Goal: Task Accomplishment & Management: Use online tool/utility

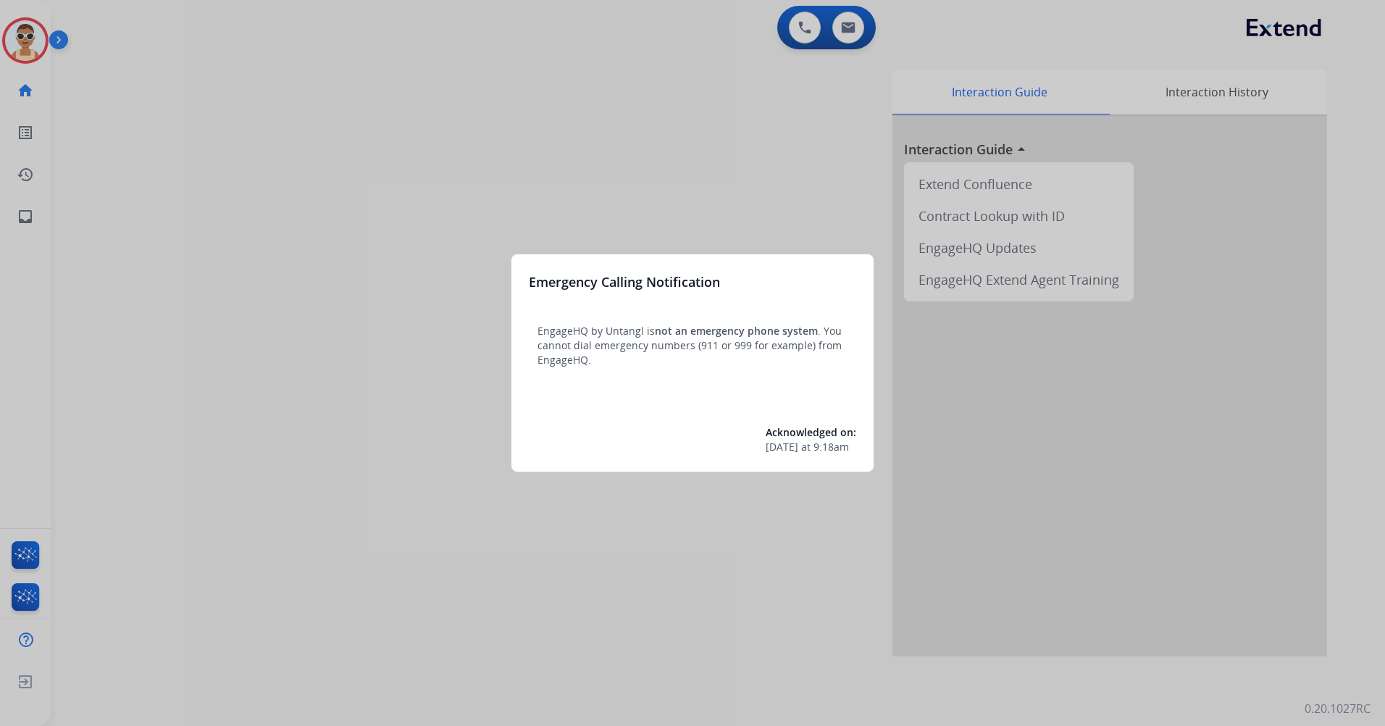
click at [638, 549] on div at bounding box center [692, 363] width 1385 height 726
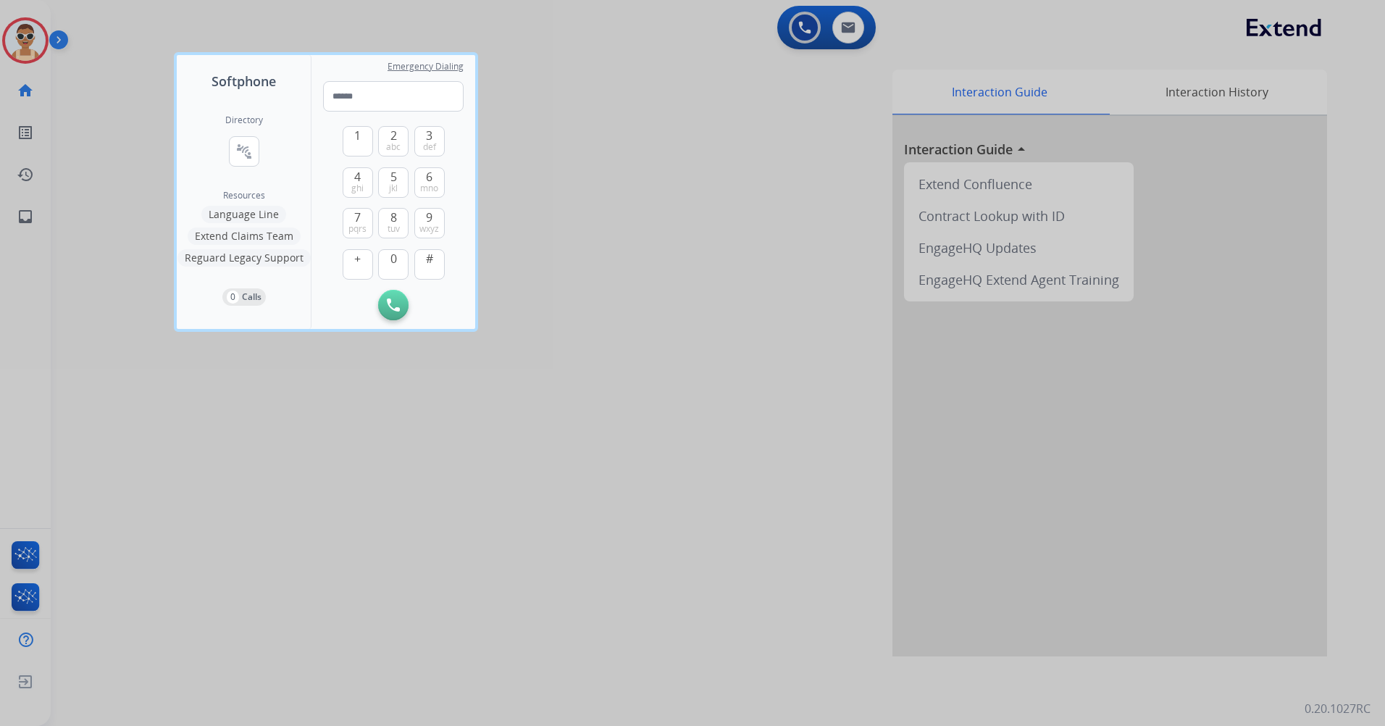
click at [130, 97] on div at bounding box center [692, 363] width 1385 height 726
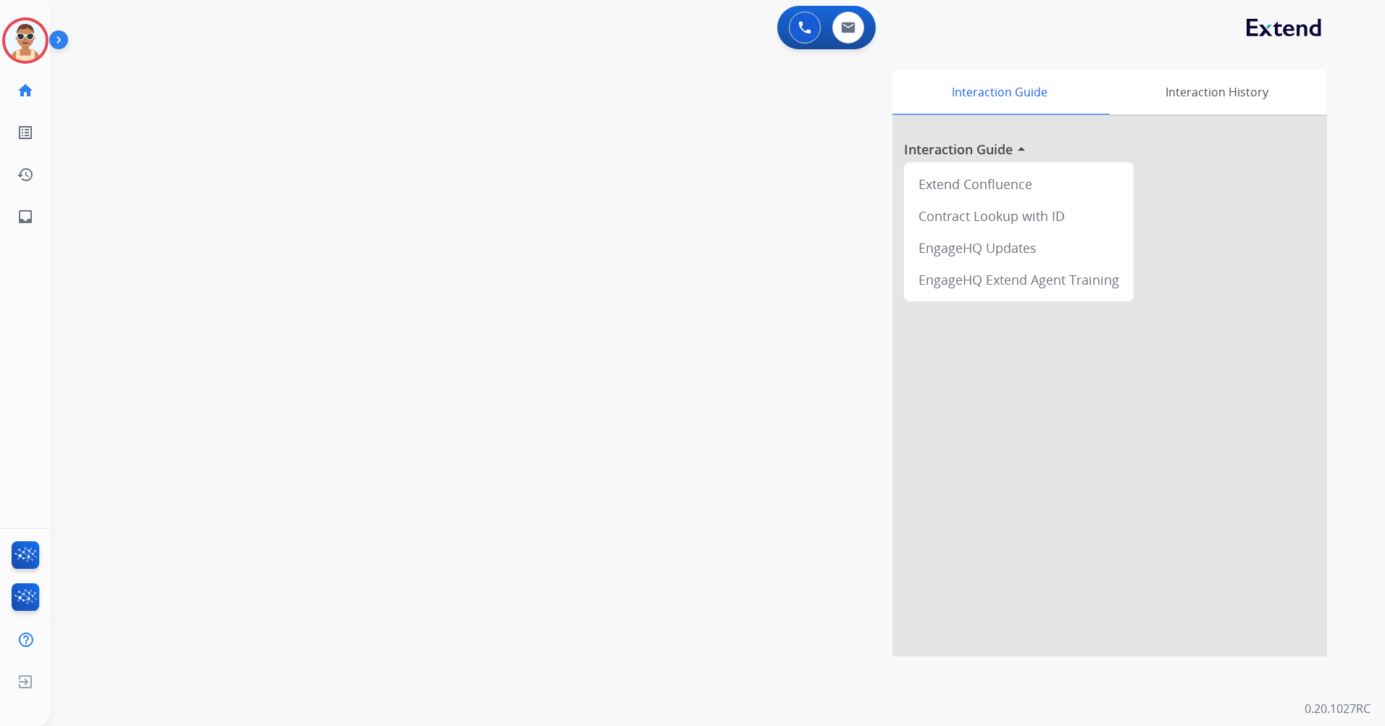
click at [265, 396] on div "swap_horiz Break voice bridge close_fullscreen Connect 3-Way Call merge_type Se…" at bounding box center [701, 354] width 1300 height 604
click at [15, 22] on div at bounding box center [25, 40] width 46 height 46
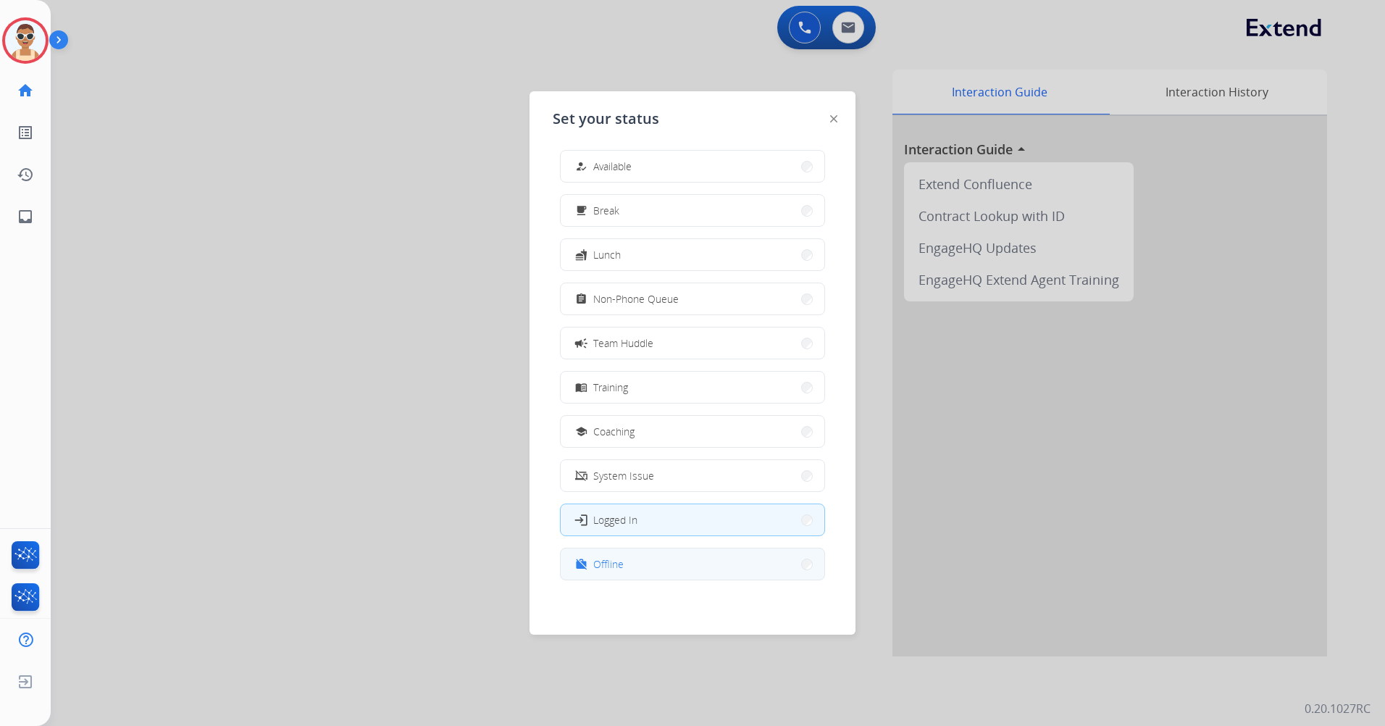
scroll to position [4, 0]
click at [662, 564] on button "work_off Offline" at bounding box center [693, 563] width 264 height 31
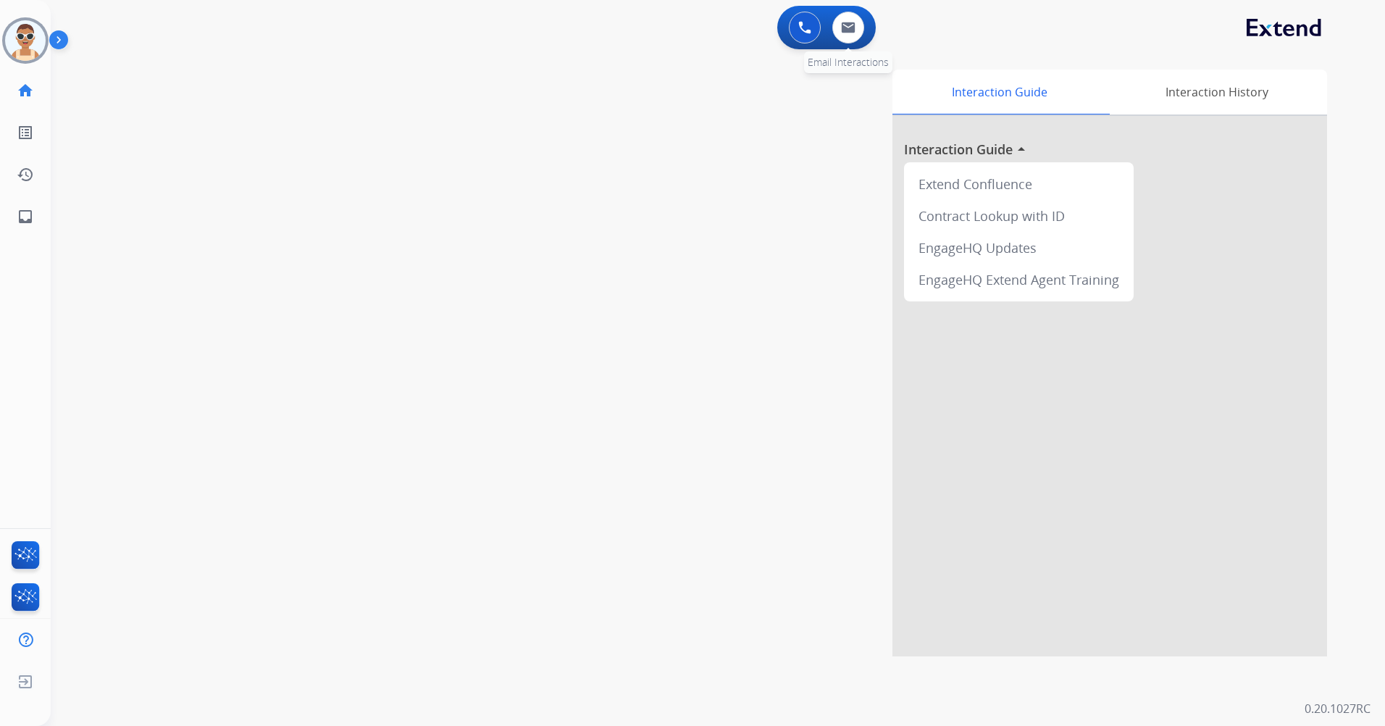
click at [865, 28] on div "0 Email Interactions" at bounding box center [848, 28] width 43 height 32
click at [837, 33] on button at bounding box center [849, 28] width 32 height 32
select select "**********"
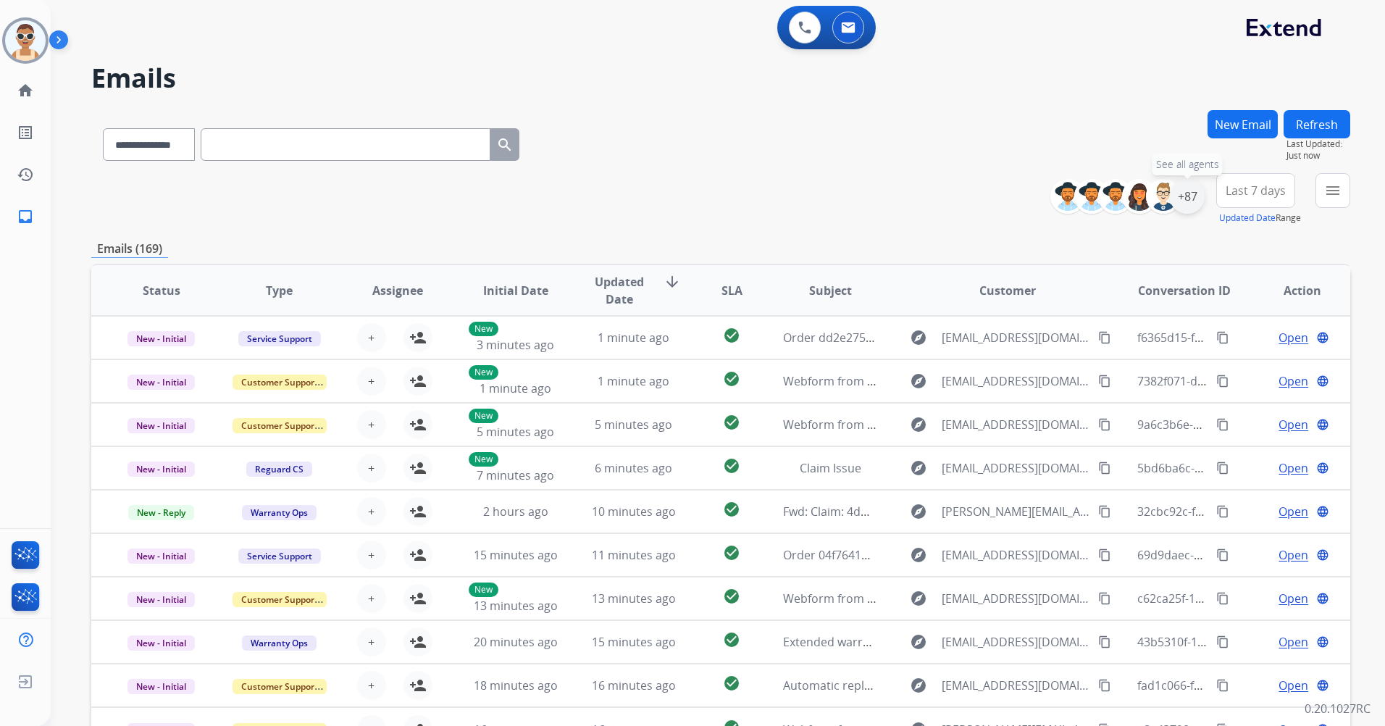
click at [1201, 196] on div "+87" at bounding box center [1187, 196] width 35 height 35
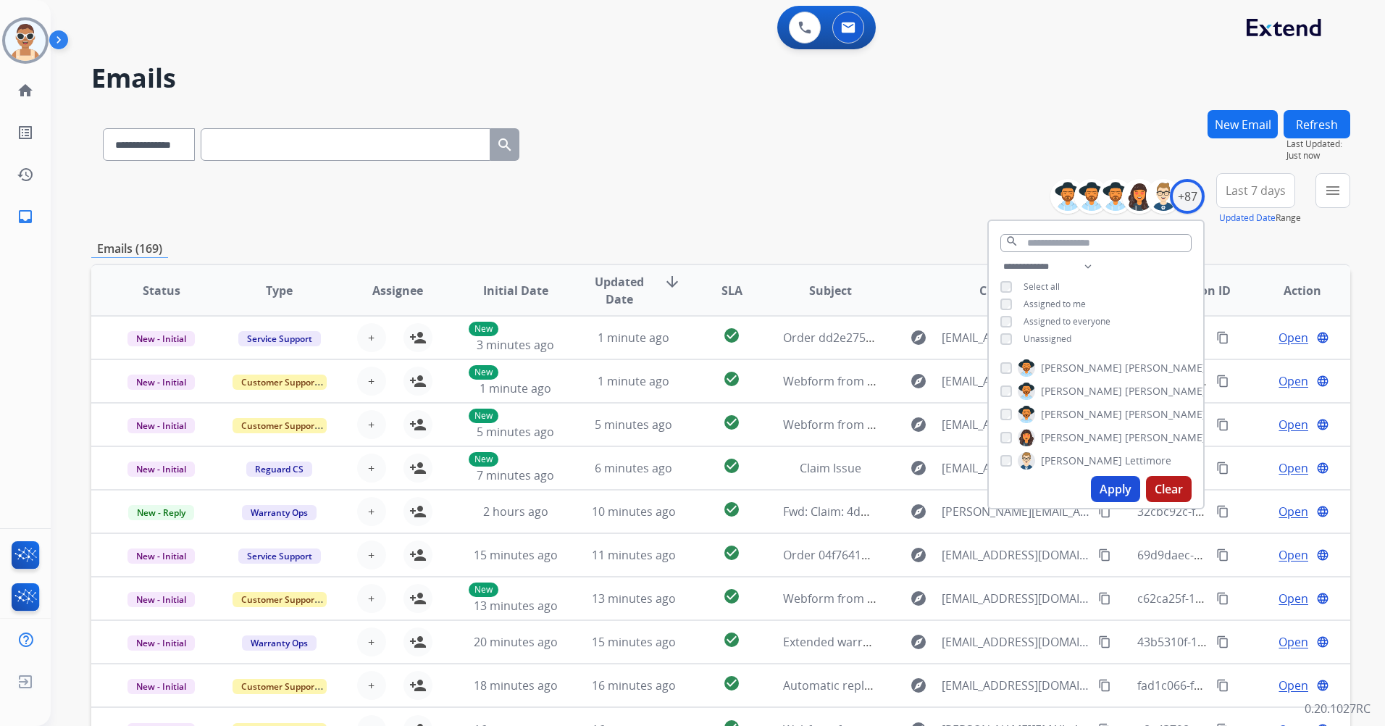
click at [1085, 305] on div "**********" at bounding box center [1096, 304] width 214 height 93
click at [1075, 302] on span "Assigned to me" at bounding box center [1055, 304] width 62 height 12
click at [1120, 487] on button "Apply" at bounding box center [1115, 489] width 49 height 26
click at [1272, 205] on button "Last 7 days" at bounding box center [1256, 190] width 79 height 35
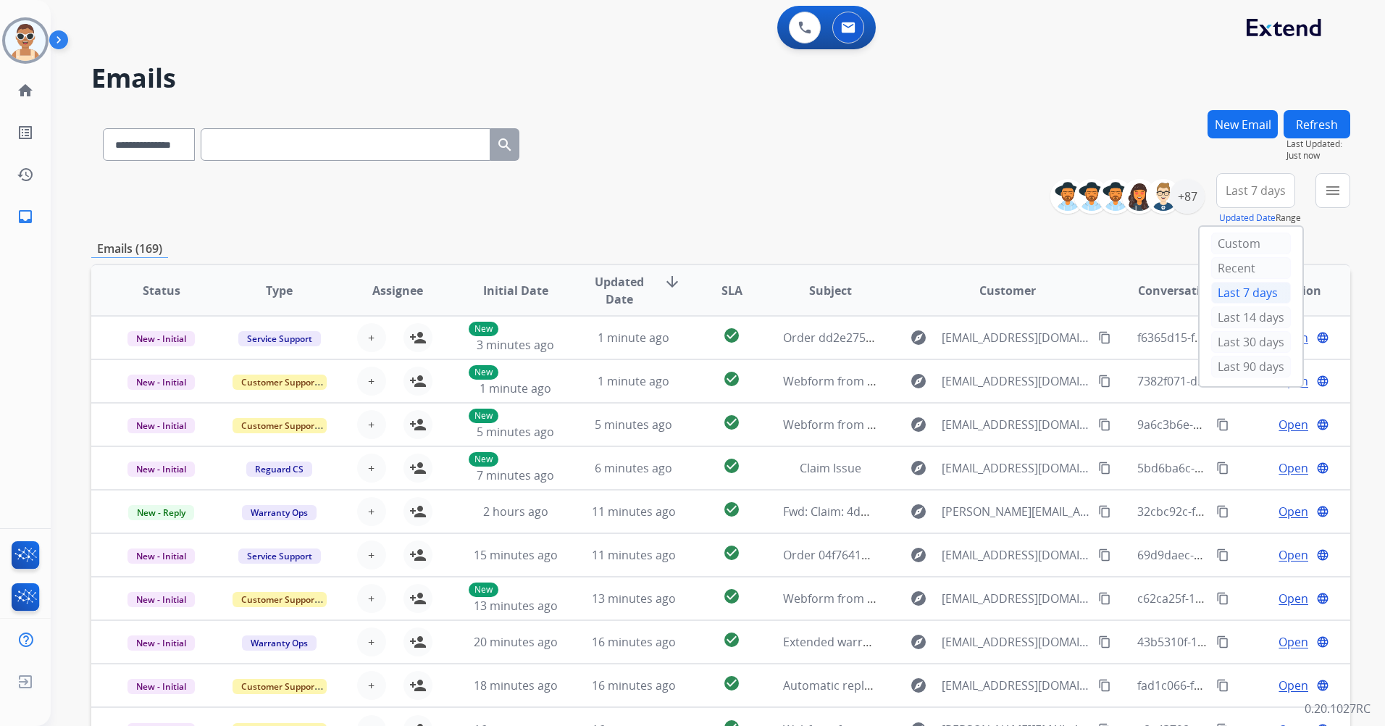
click at [1246, 354] on div "Last 30 days" at bounding box center [1251, 343] width 80 height 25
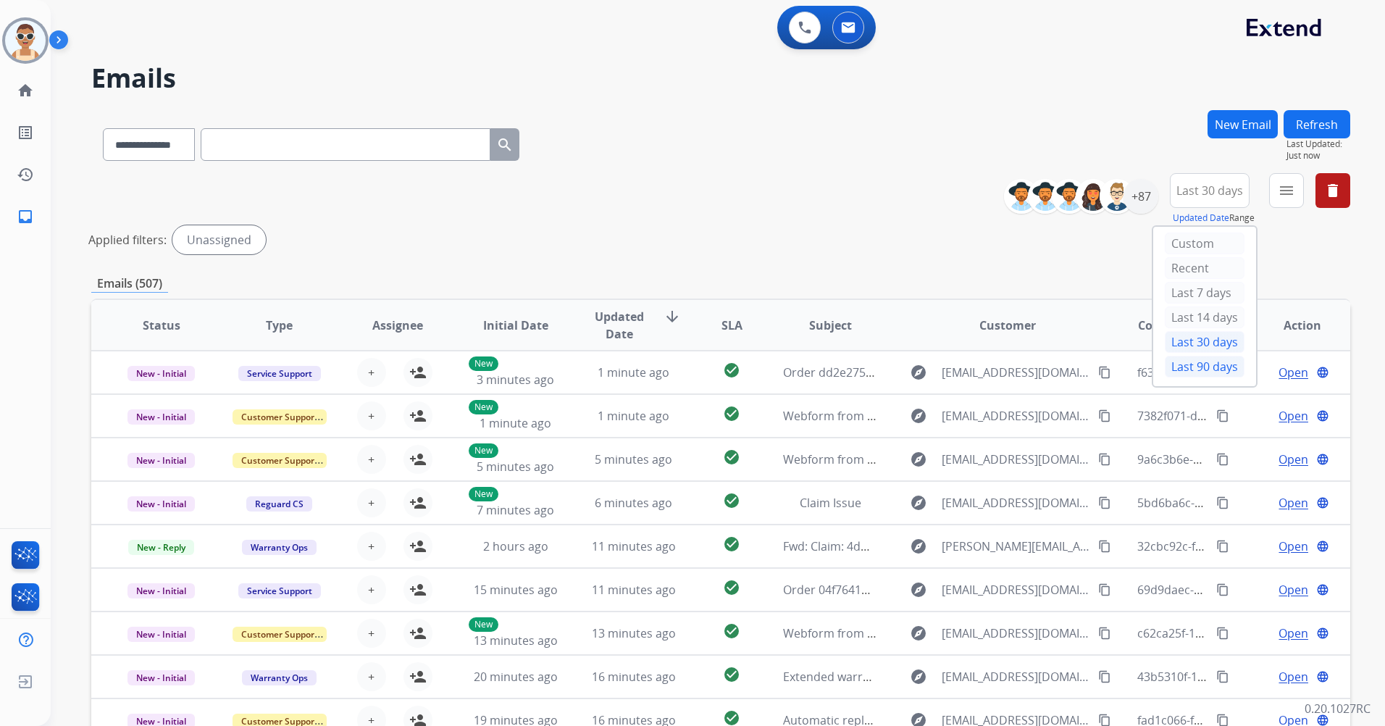
click at [1217, 367] on div "Last 90 days" at bounding box center [1205, 367] width 80 height 22
click at [1289, 181] on button "menu Filters" at bounding box center [1286, 190] width 35 height 35
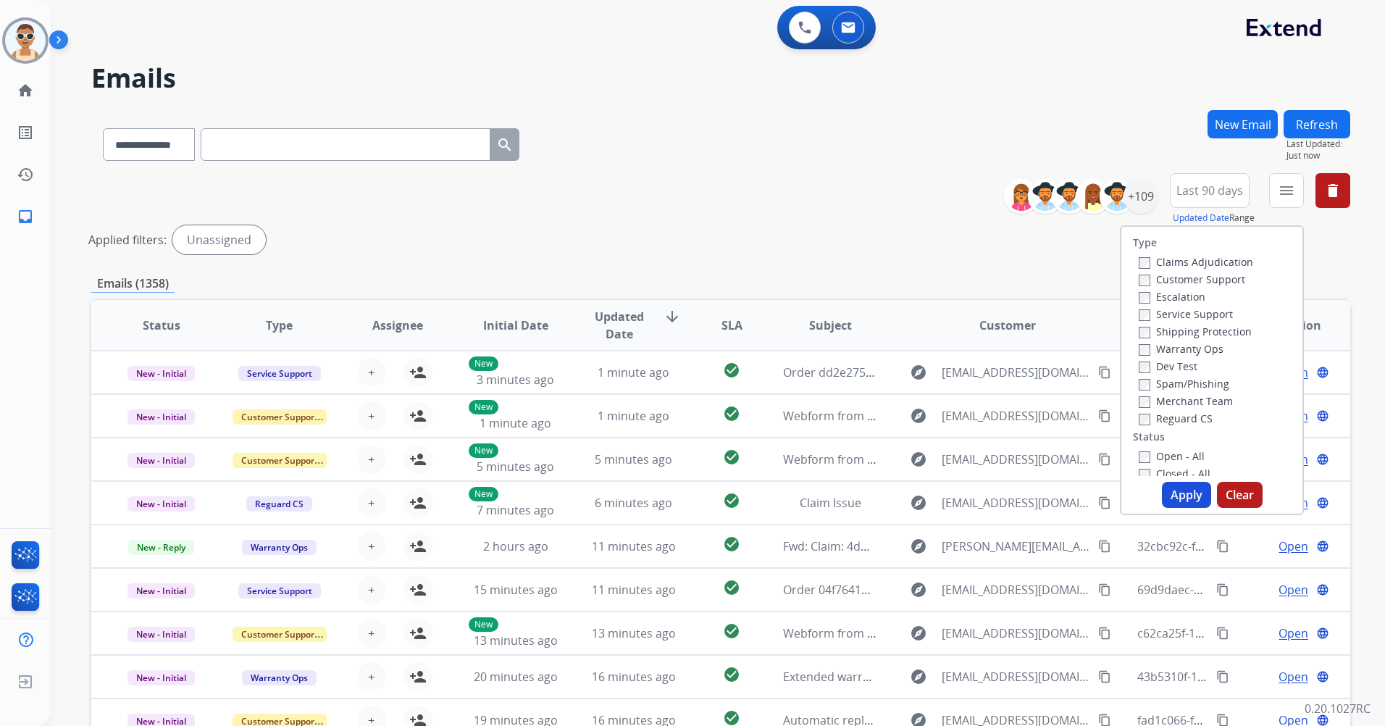
click at [1188, 276] on label "Customer Support" at bounding box center [1192, 279] width 107 height 14
click at [1209, 336] on label "Shipping Protection" at bounding box center [1195, 332] width 113 height 14
click at [1178, 416] on label "Reguard CS" at bounding box center [1176, 419] width 74 height 14
click at [1159, 457] on label "Open - All" at bounding box center [1172, 456] width 66 height 14
click at [1181, 491] on button "Apply" at bounding box center [1186, 495] width 49 height 26
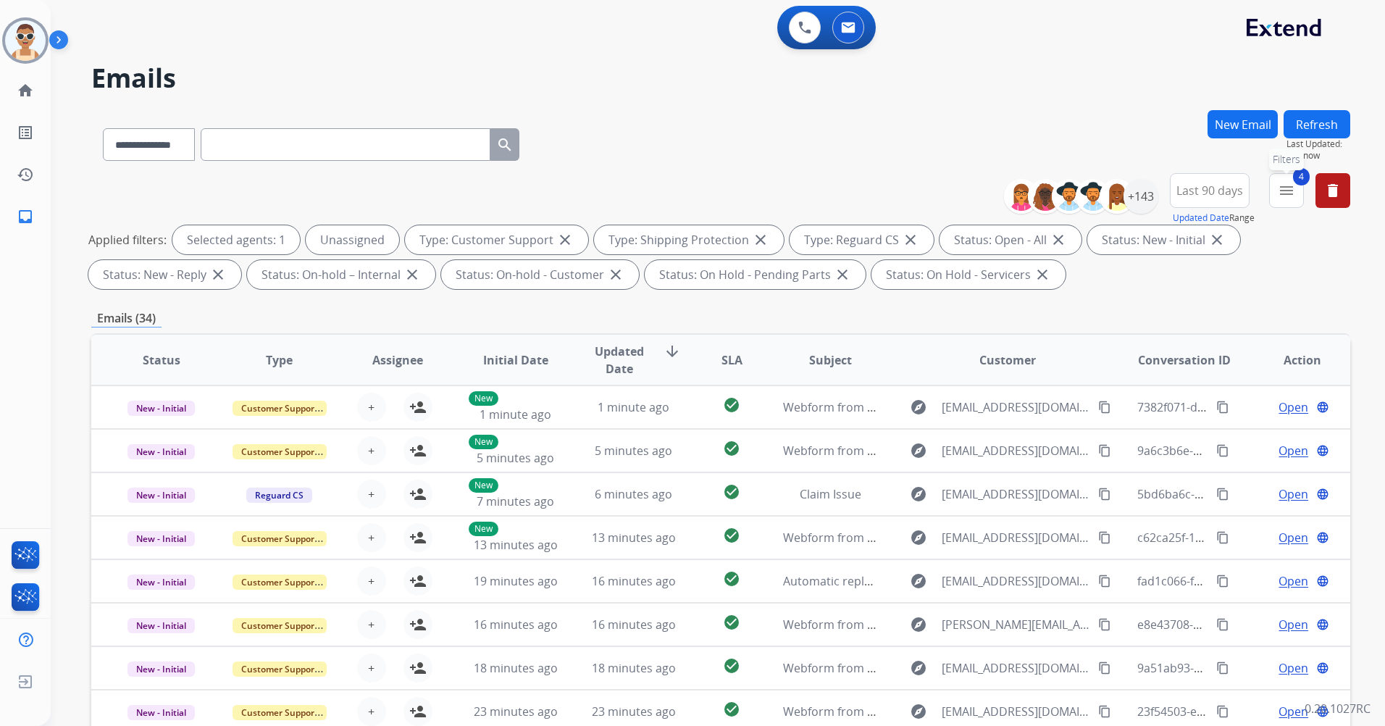
click at [1287, 203] on button "4 menu Filters" at bounding box center [1286, 190] width 35 height 35
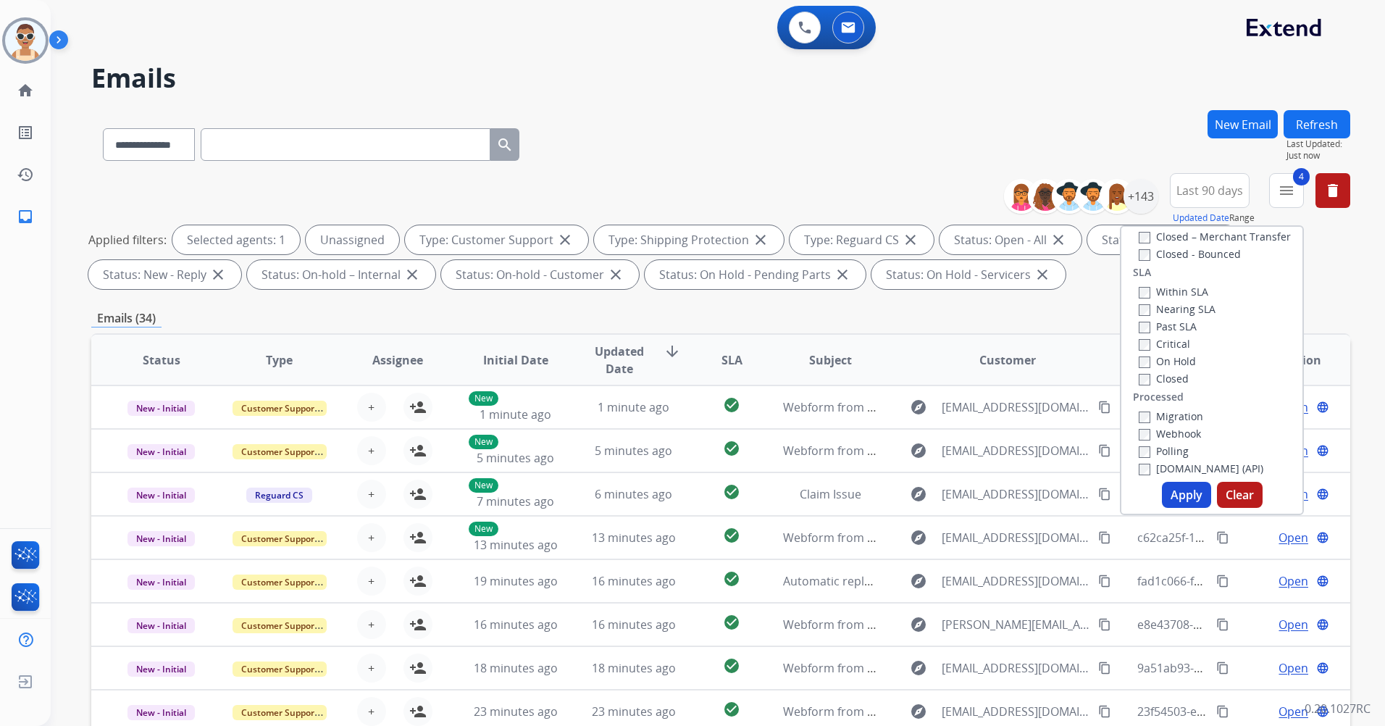
scroll to position [400, 0]
click at [1177, 322] on label "Past SLA" at bounding box center [1168, 320] width 58 height 14
click at [1176, 338] on label "Critical" at bounding box center [1164, 337] width 51 height 14
click at [1156, 335] on label "Critical" at bounding box center [1164, 337] width 51 height 14
drag, startPoint x: 1193, startPoint y: 499, endPoint x: 1091, endPoint y: 416, distance: 130.8
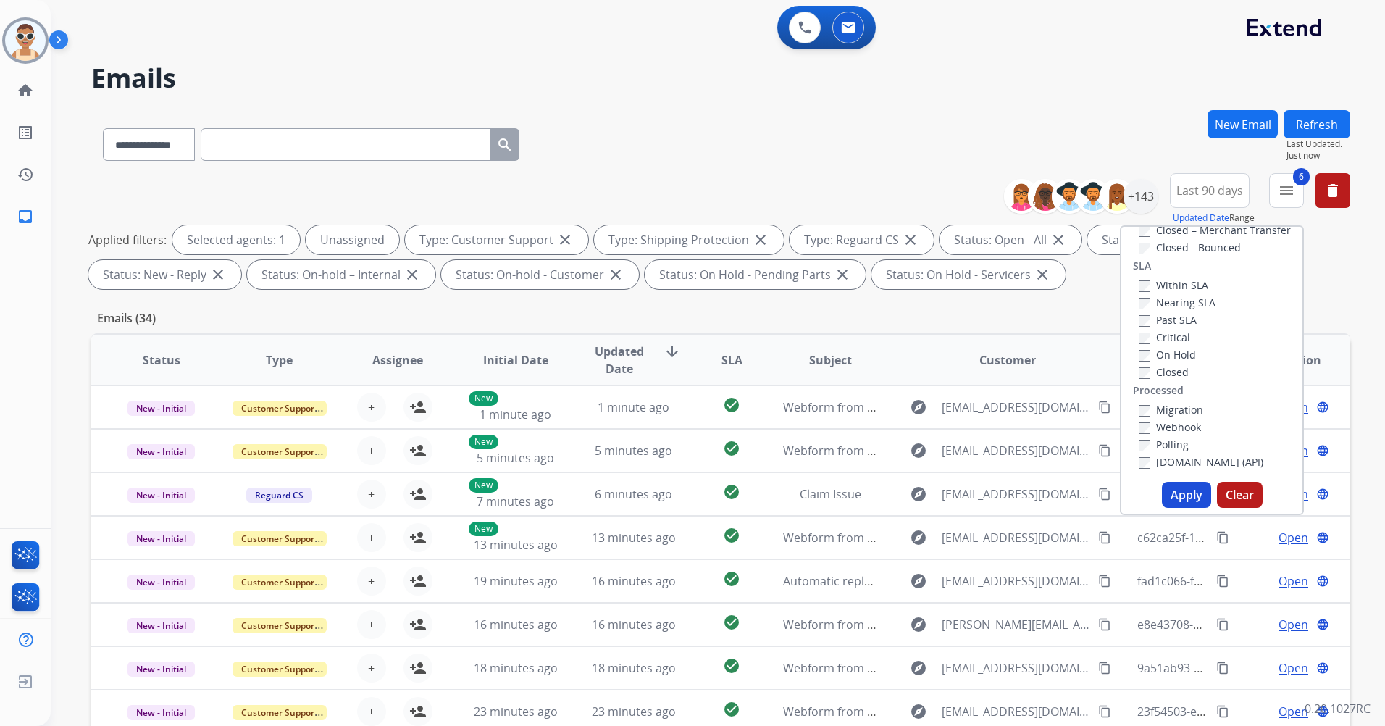
click at [1193, 498] on button "Apply" at bounding box center [1186, 495] width 49 height 26
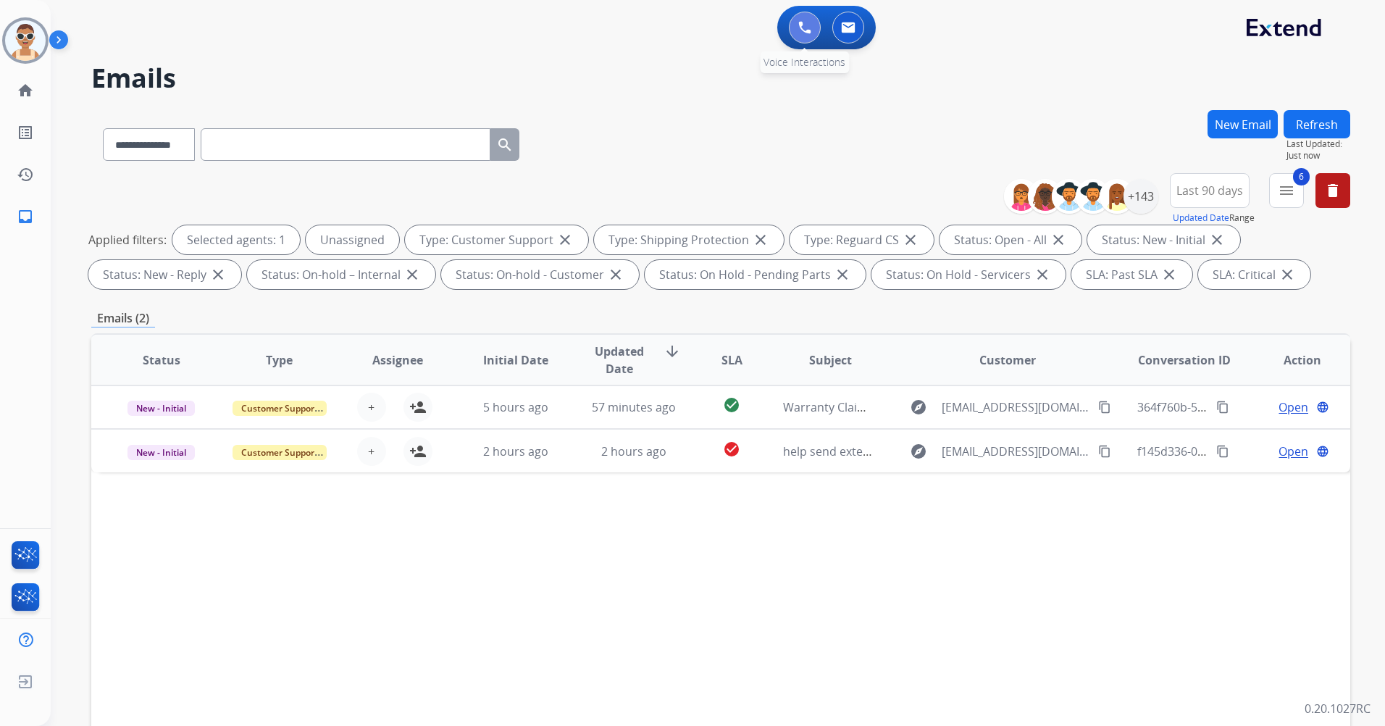
click at [798, 23] on img at bounding box center [804, 27] width 13 height 13
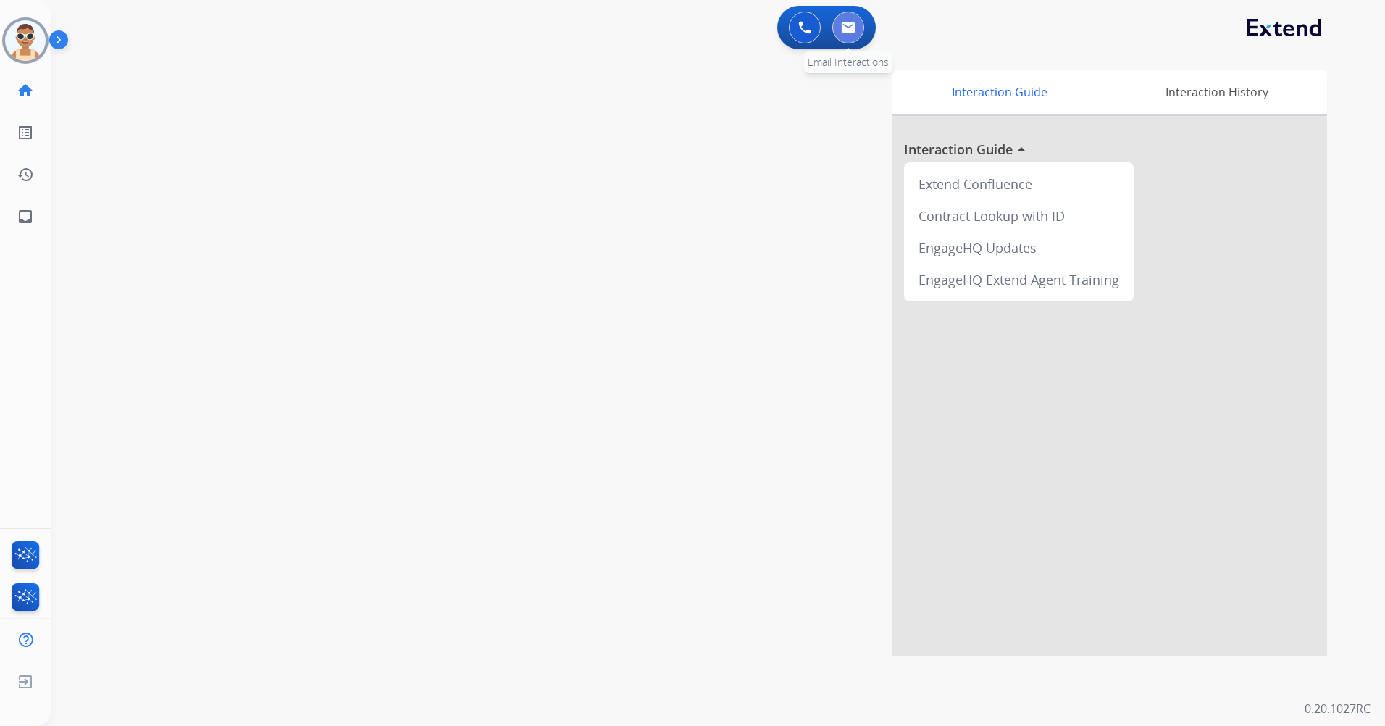
click at [840, 23] on button at bounding box center [849, 28] width 32 height 32
select select "**********"
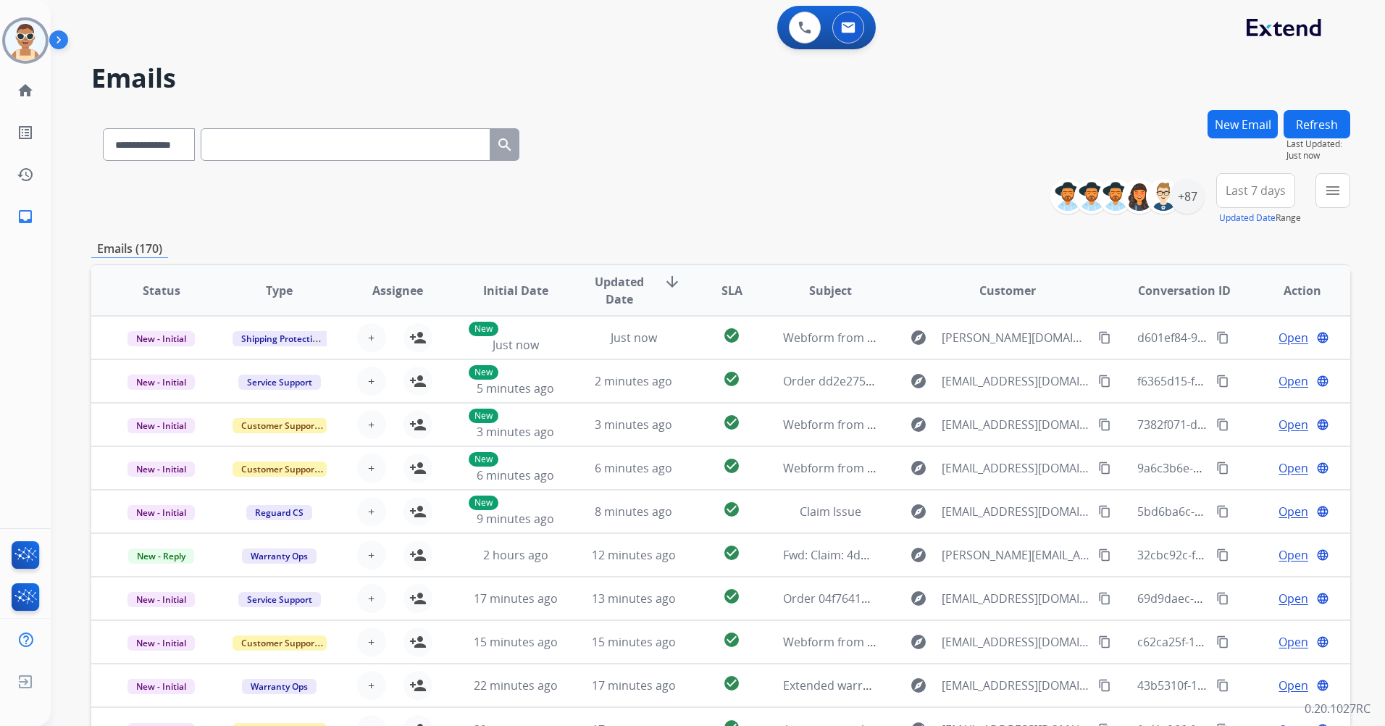
click at [1203, 193] on div "+87" at bounding box center [1133, 196] width 143 height 35
click at [1187, 200] on div "+87" at bounding box center [1187, 196] width 35 height 35
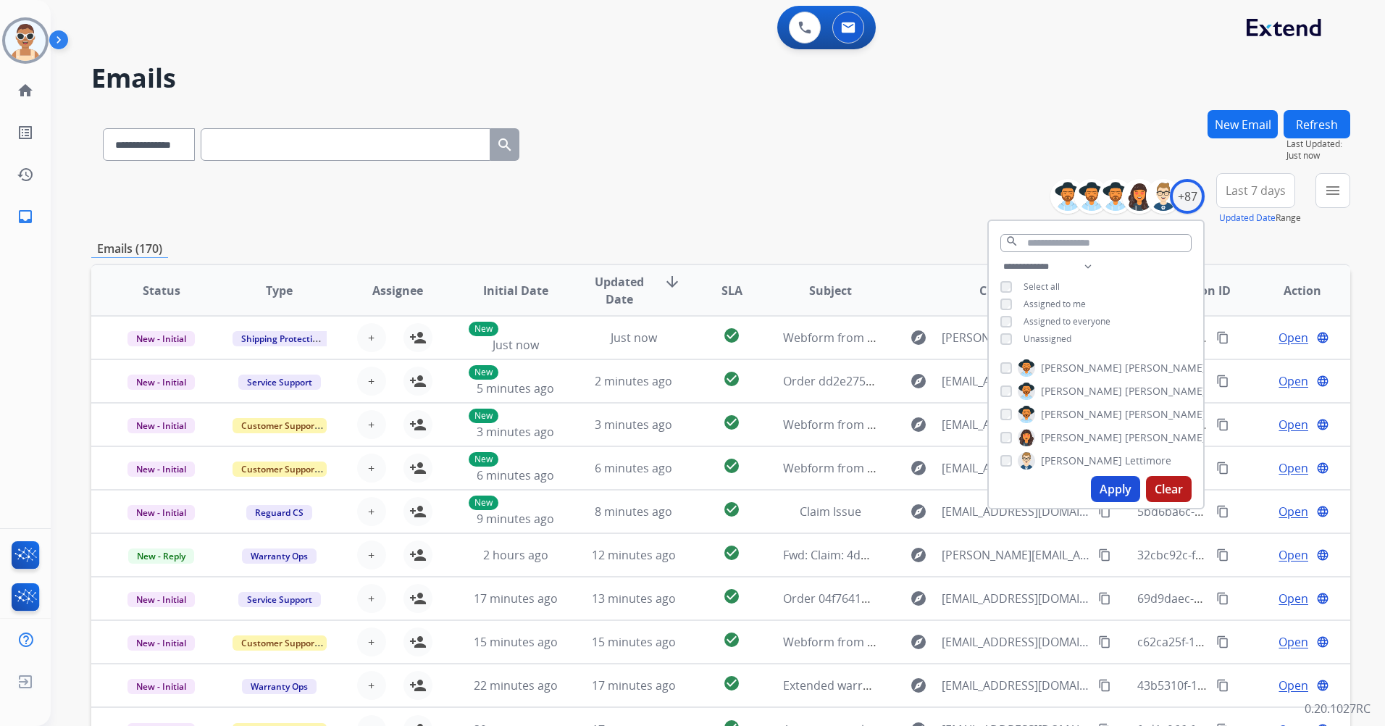
click at [1076, 302] on span "Assigned to me" at bounding box center [1055, 304] width 62 height 12
click at [1051, 341] on span "Unassigned" at bounding box center [1048, 339] width 48 height 12
click at [1089, 262] on select "**********" at bounding box center [1051, 266] width 100 height 17
select select "**********"
click at [1001, 258] on select "**********" at bounding box center [1051, 266] width 100 height 17
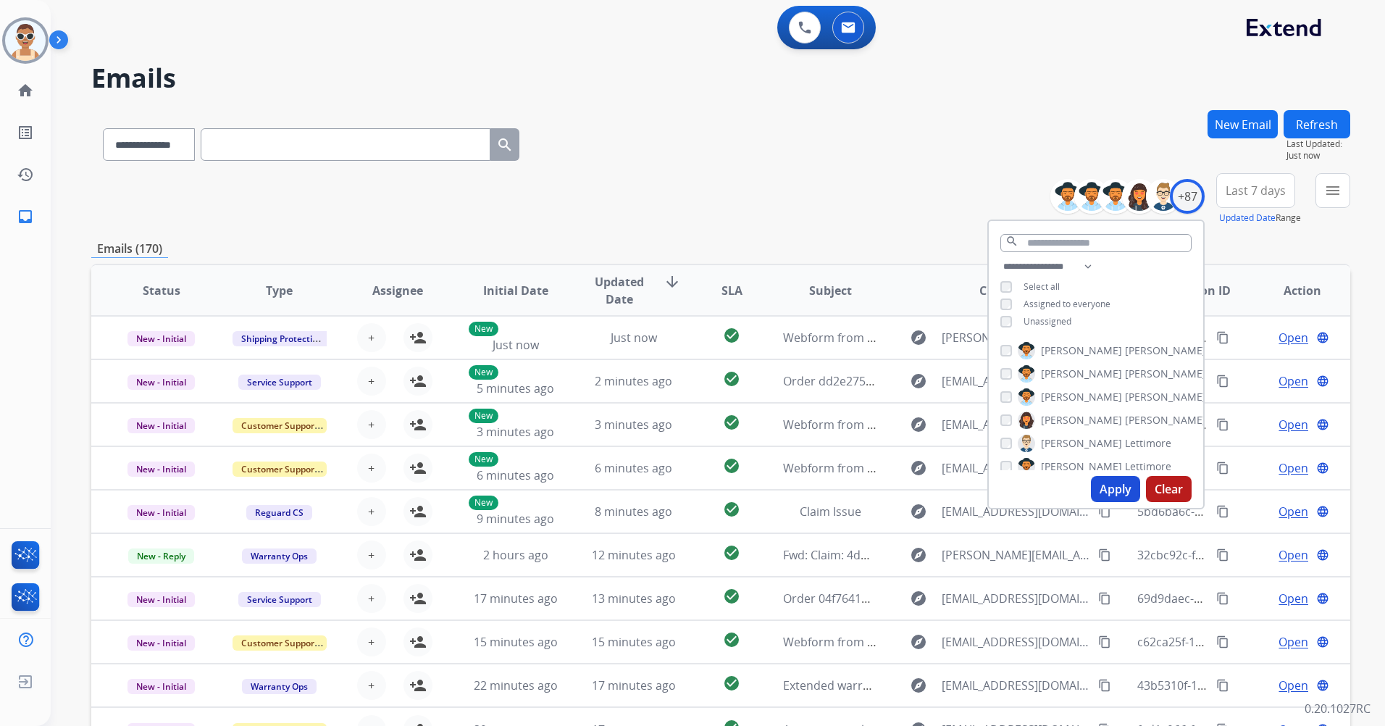
click at [1073, 300] on span "Assigned to everyone" at bounding box center [1067, 304] width 87 height 12
click at [1122, 496] on button "Apply" at bounding box center [1115, 489] width 49 height 26
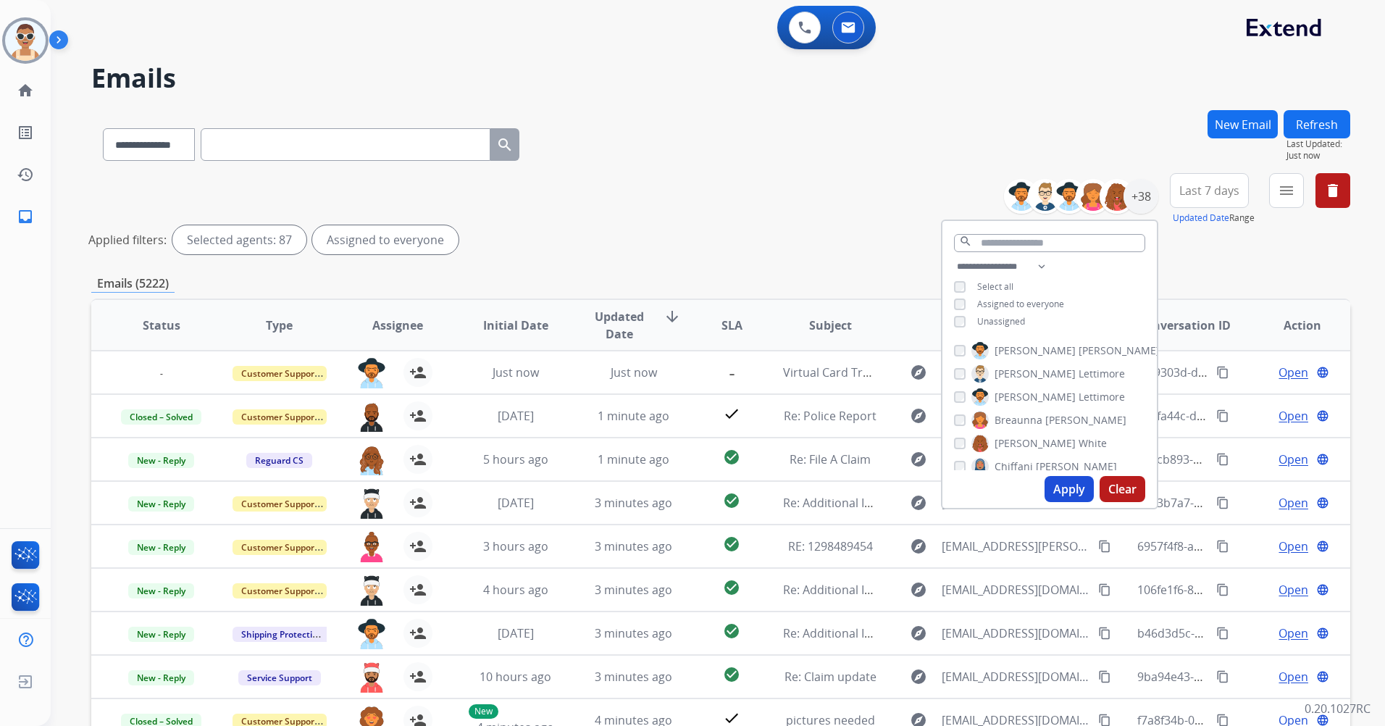
click at [1059, 485] on button "Apply" at bounding box center [1069, 489] width 49 height 26
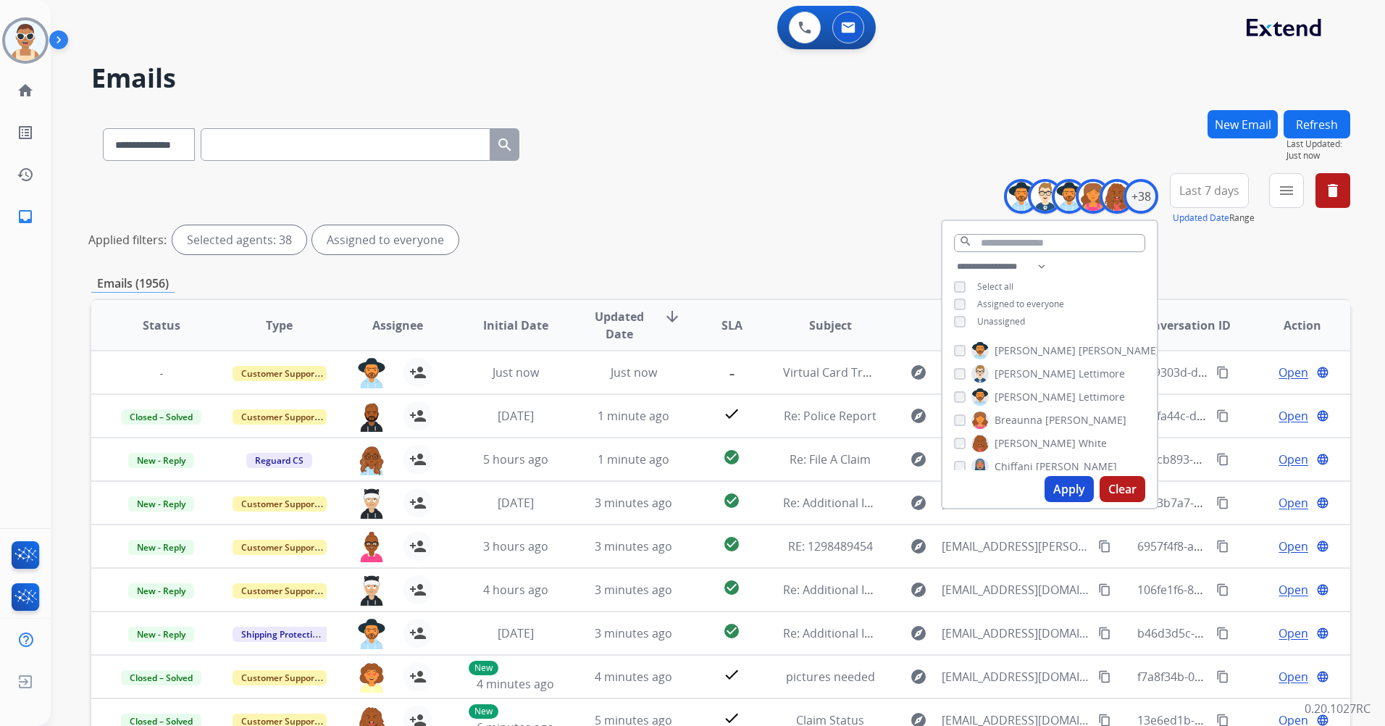
click at [1227, 193] on span "Last 7 days" at bounding box center [1210, 191] width 60 height 6
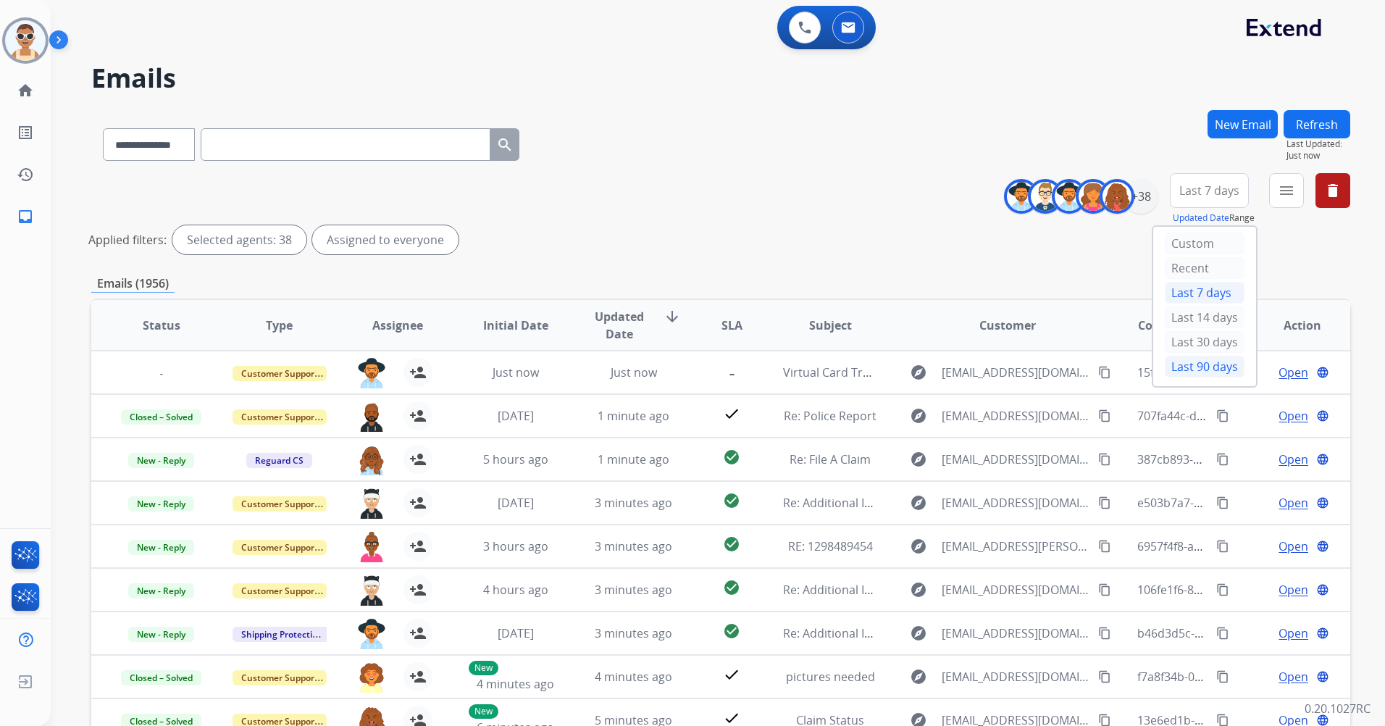
click at [1180, 371] on div "Last 90 days" at bounding box center [1205, 367] width 80 height 22
click at [1280, 190] on mat-icon "menu" at bounding box center [1286, 190] width 17 height 17
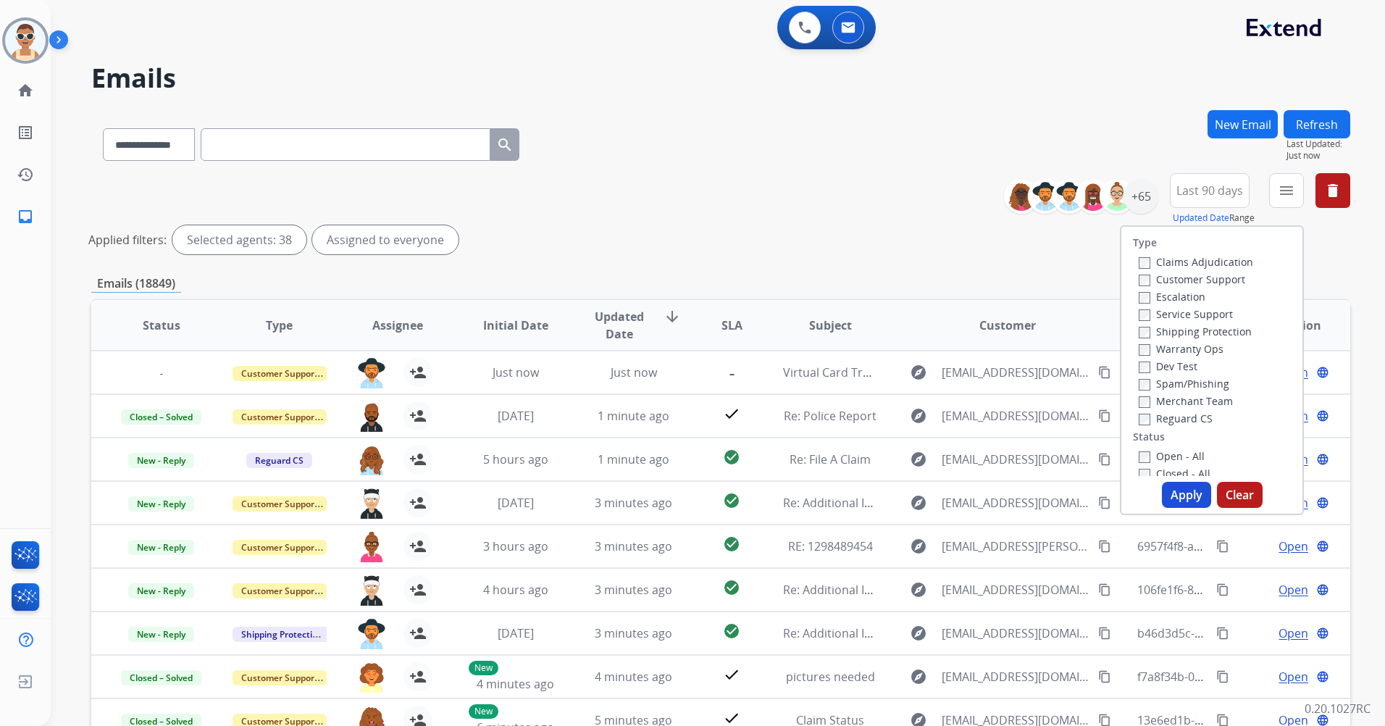
click at [1230, 284] on label "Customer Support" at bounding box center [1192, 279] width 107 height 14
click at [1217, 330] on label "Shipping Protection" at bounding box center [1195, 332] width 113 height 14
click at [1190, 419] on label "Reguard CS" at bounding box center [1176, 419] width 74 height 14
click at [1180, 456] on label "Open - All" at bounding box center [1172, 456] width 66 height 14
click at [1185, 496] on button "Apply" at bounding box center [1186, 495] width 49 height 26
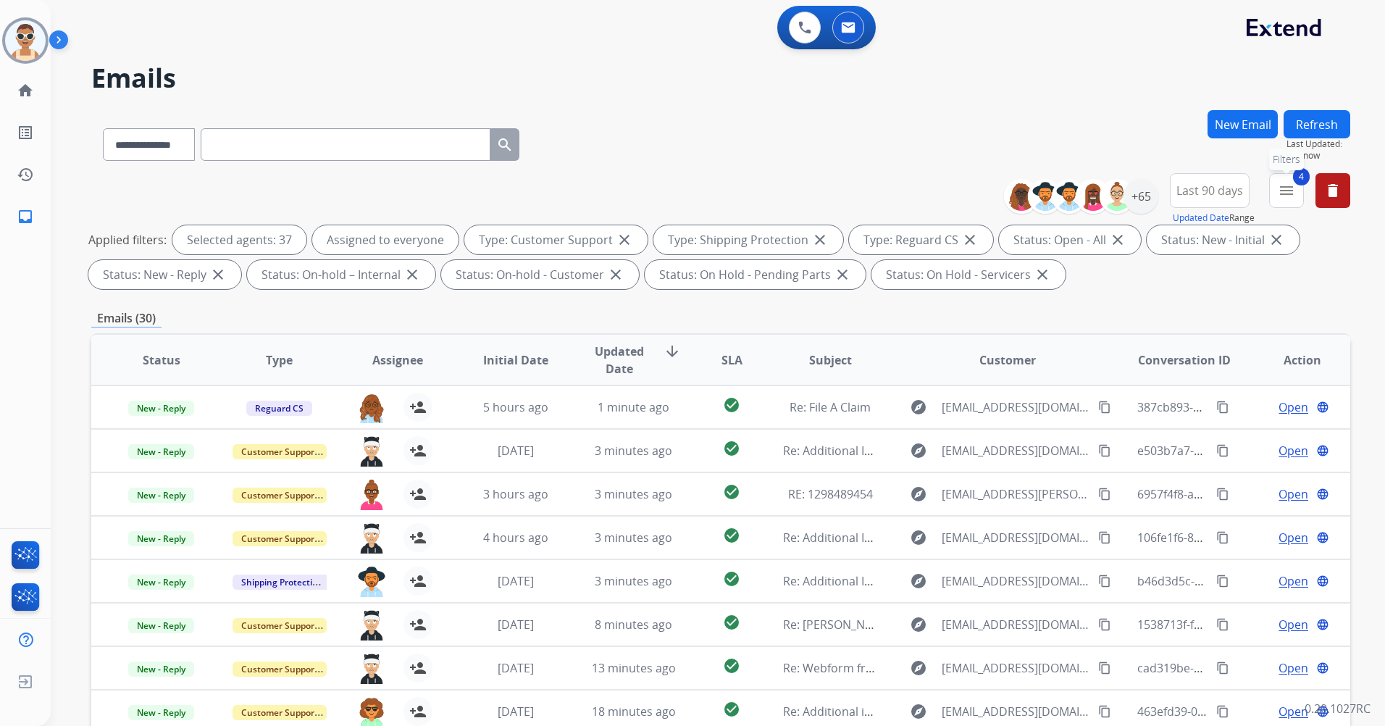
click at [1275, 194] on button "4 menu Filters" at bounding box center [1286, 190] width 35 height 35
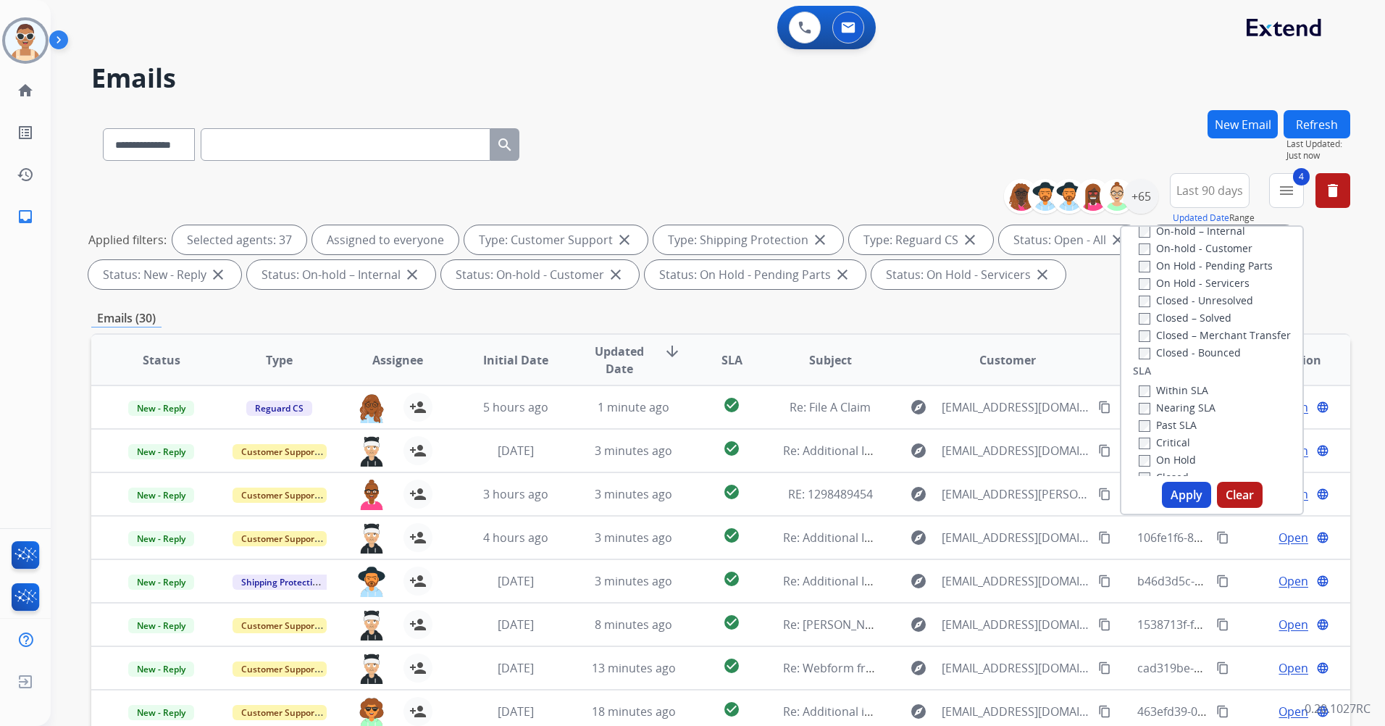
scroll to position [362, 0]
click at [1166, 358] on label "Past SLA" at bounding box center [1168, 358] width 58 height 14
click at [1171, 372] on label "Critical" at bounding box center [1164, 375] width 51 height 14
click at [1180, 493] on button "Apply" at bounding box center [1186, 495] width 49 height 26
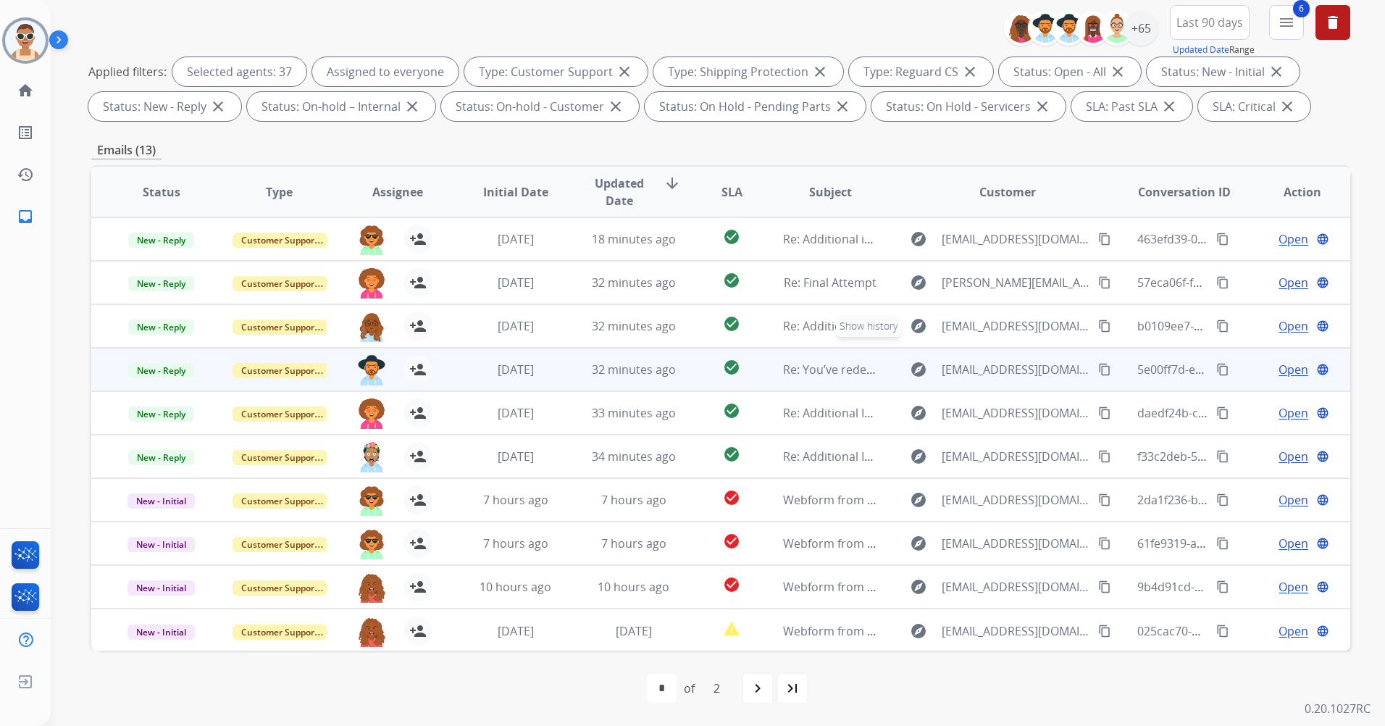
scroll to position [1, 0]
